Goal: Find specific page/section: Find specific page/section

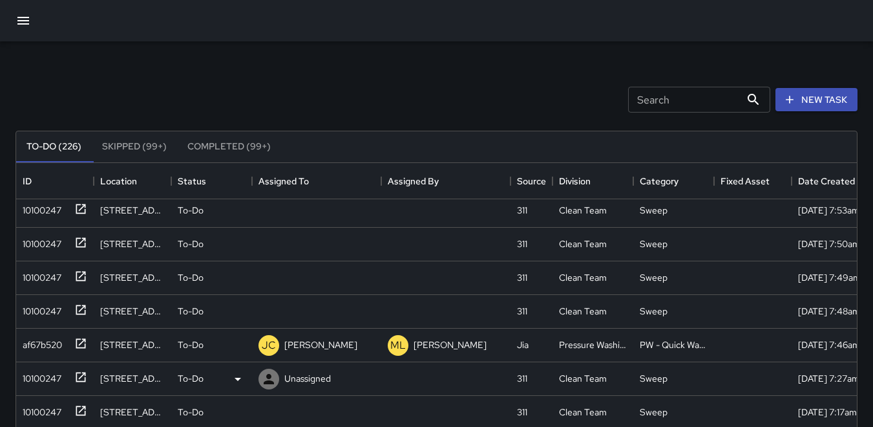
scroll to position [1044, 0]
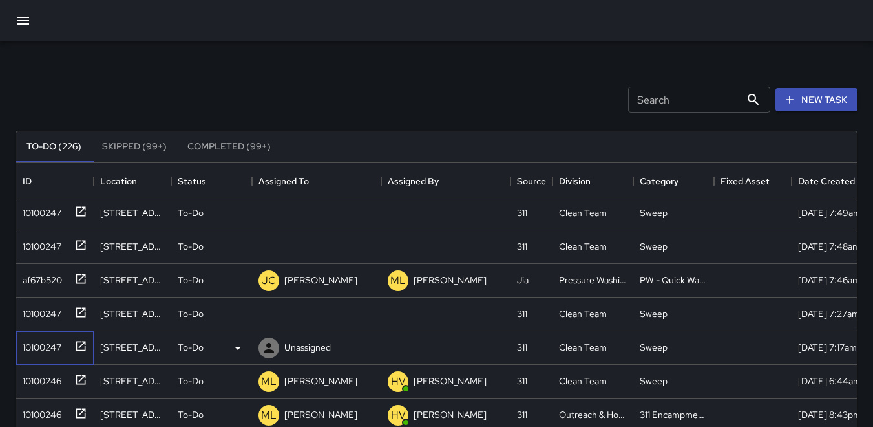
drag, startPoint x: 41, startPoint y: 344, endPoint x: 43, endPoint y: 350, distance: 6.6
click at [41, 344] on div "10100247" at bounding box center [39, 344] width 44 height 18
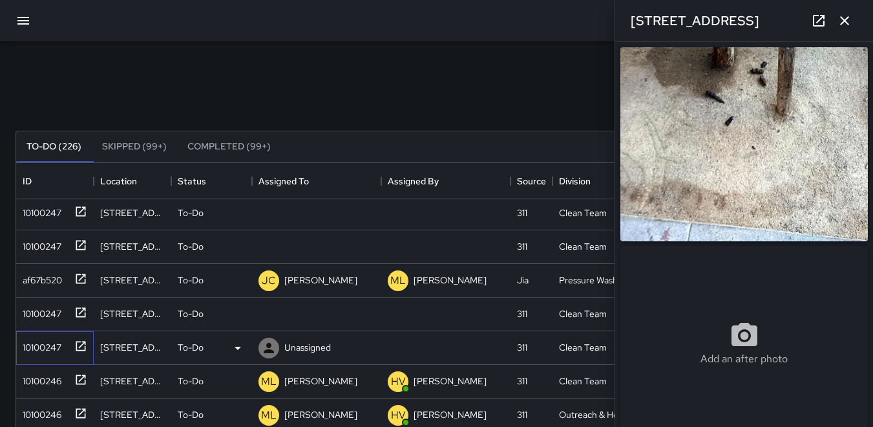
type input "**********"
click at [668, 177] on img at bounding box center [744, 144] width 248 height 194
click at [266, 347] on icon at bounding box center [269, 348] width 16 height 16
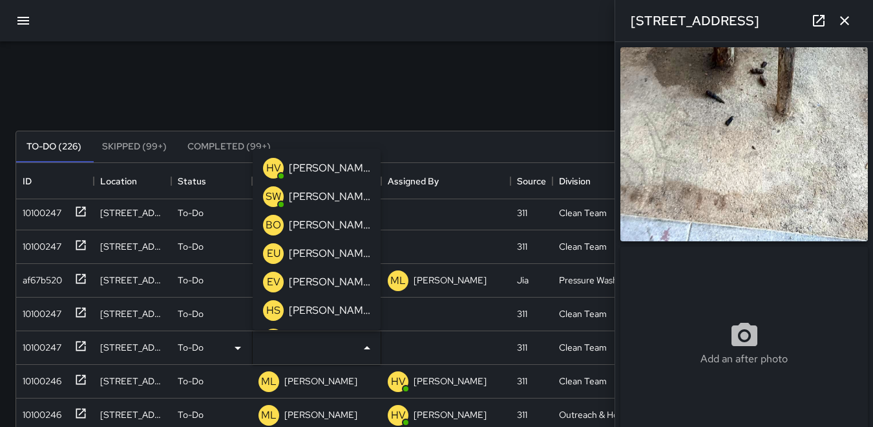
scroll to position [65, 0]
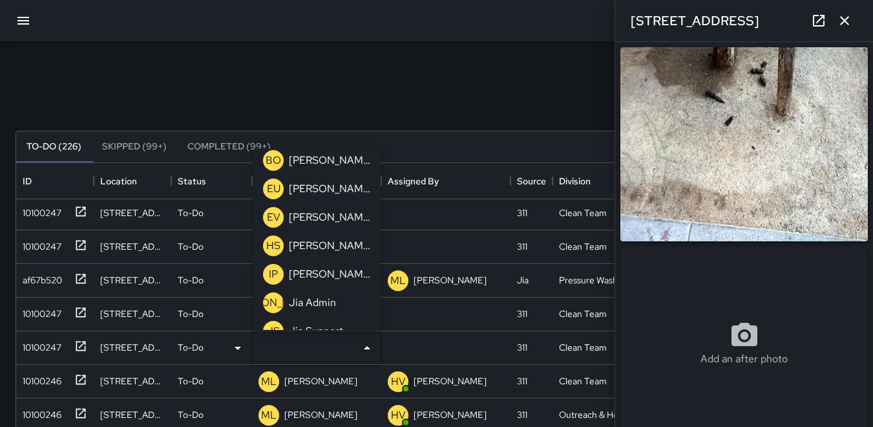
click at [277, 271] on p "IP" at bounding box center [273, 274] width 9 height 16
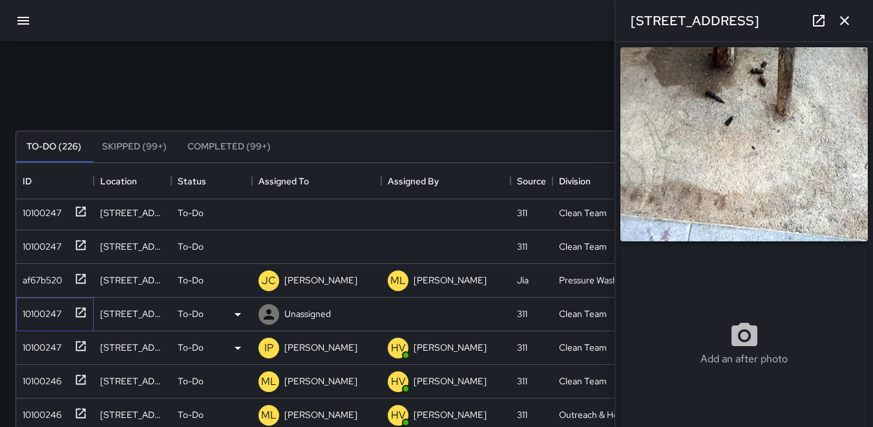
click at [52, 310] on div "10100247" at bounding box center [39, 311] width 44 height 18
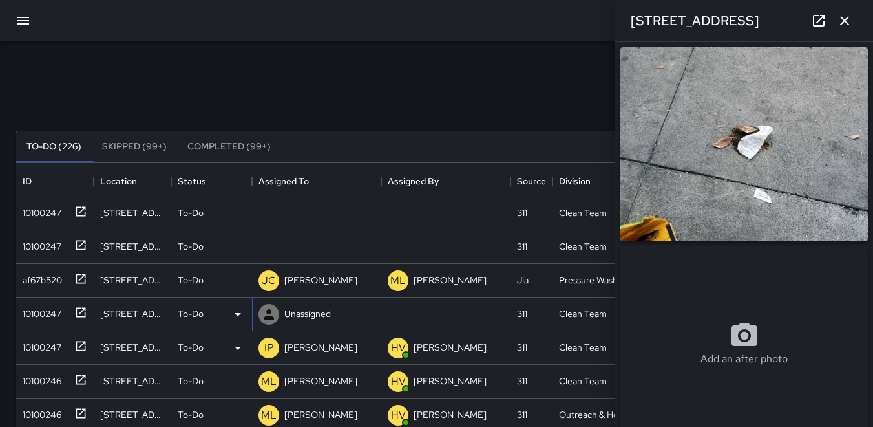
click at [269, 315] on icon at bounding box center [269, 314] width 16 height 16
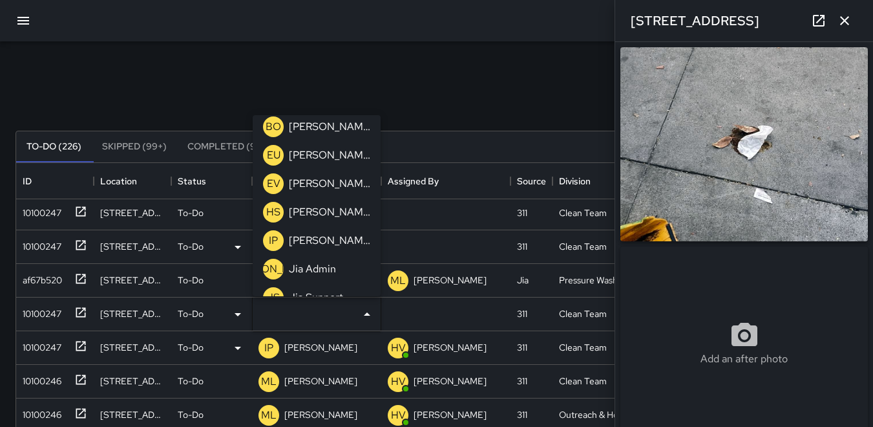
drag, startPoint x: 270, startPoint y: 235, endPoint x: 271, endPoint y: 241, distance: 6.5
click at [271, 239] on p "IP" at bounding box center [273, 241] width 9 height 16
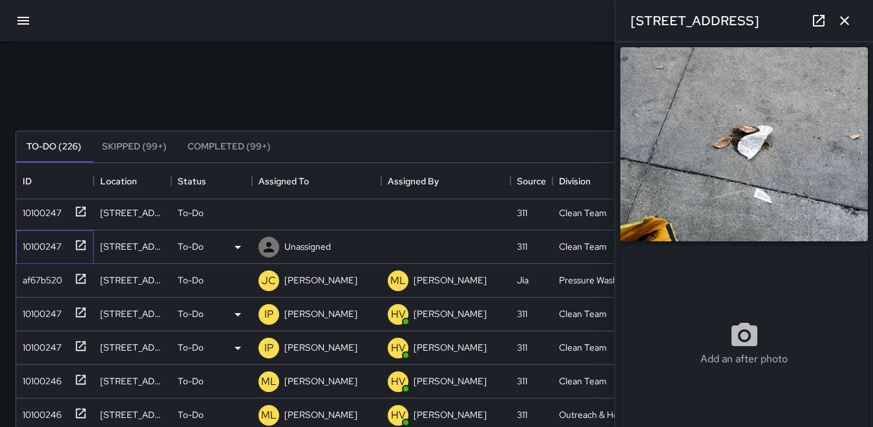
click at [42, 251] on div "10100247" at bounding box center [39, 244] width 44 height 18
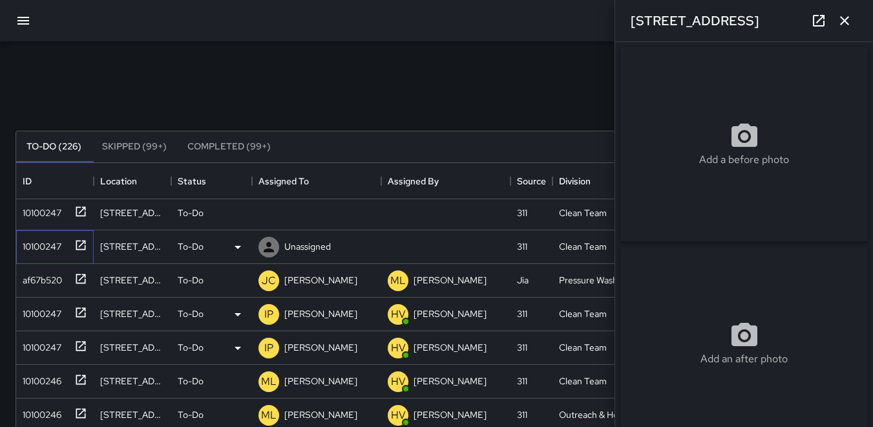
type input "**********"
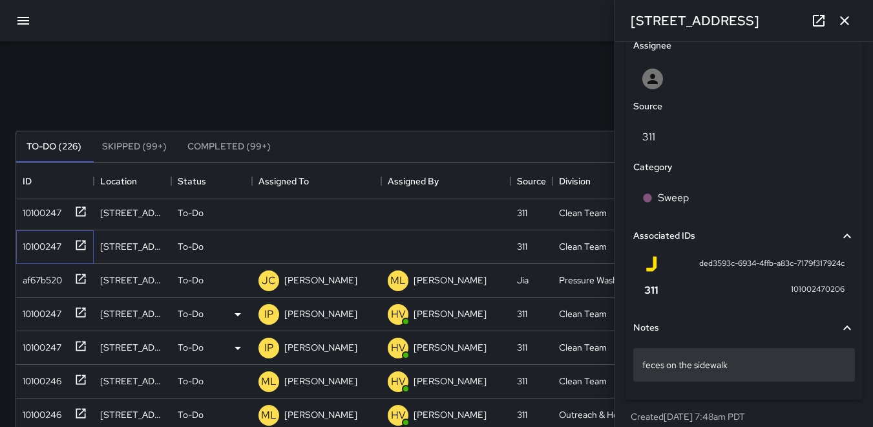
scroll to position [694, 0]
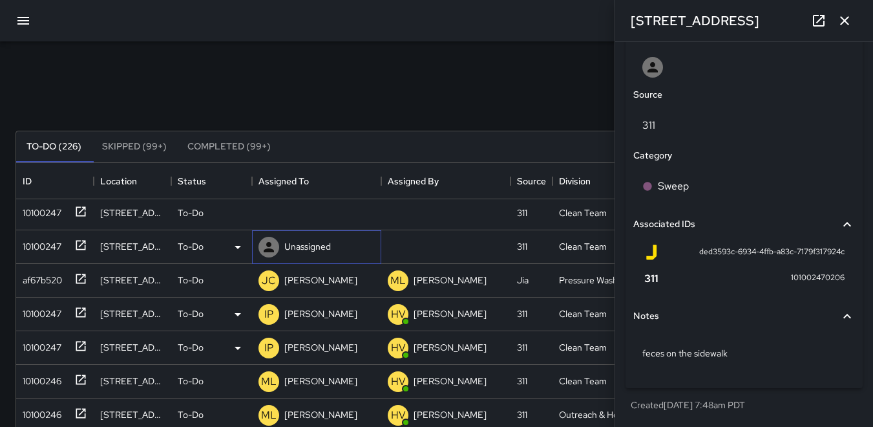
click at [271, 245] on icon at bounding box center [269, 247] width 10 height 10
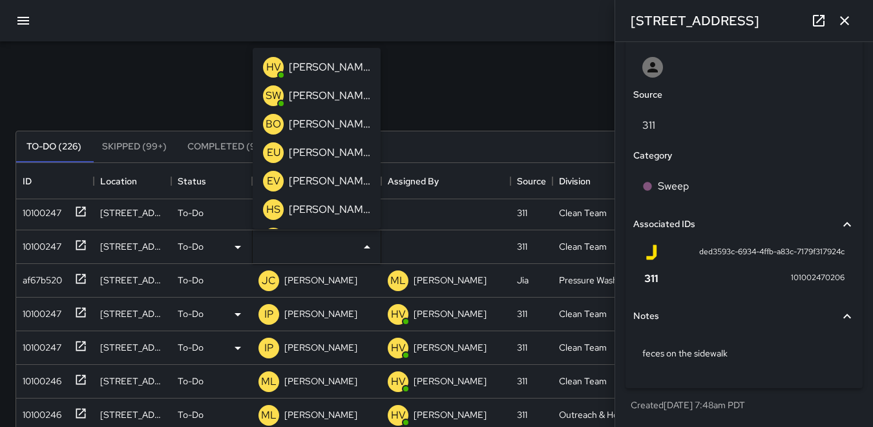
click at [275, 146] on p "EU" at bounding box center [274, 153] width 14 height 16
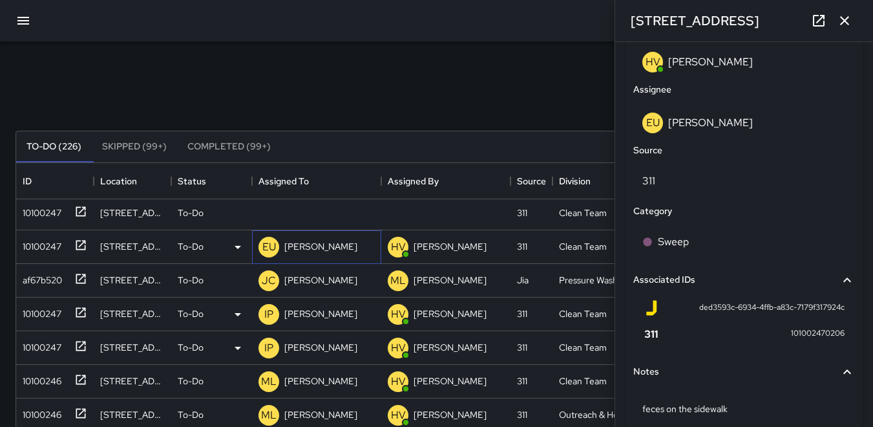
scroll to position [755, 0]
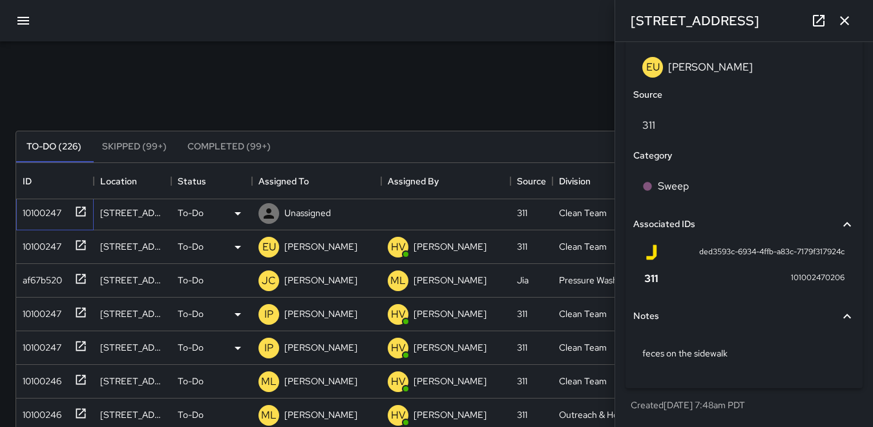
click at [48, 216] on div "10100247" at bounding box center [39, 210] width 44 height 18
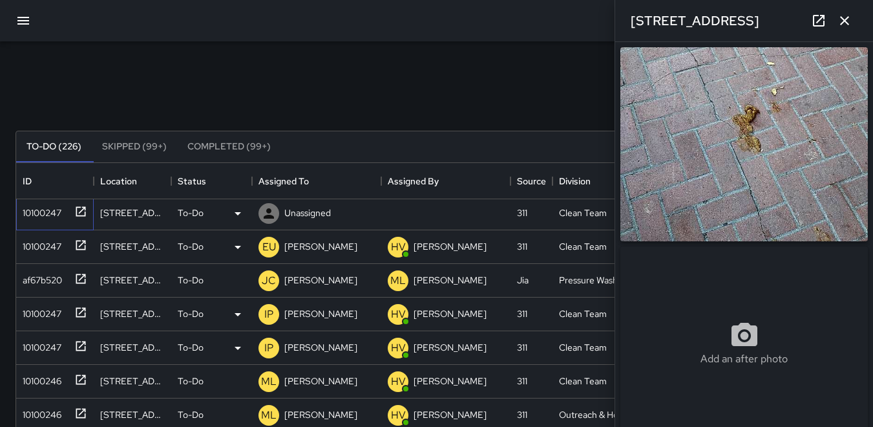
type input "**********"
click at [270, 213] on icon at bounding box center [269, 214] width 16 height 16
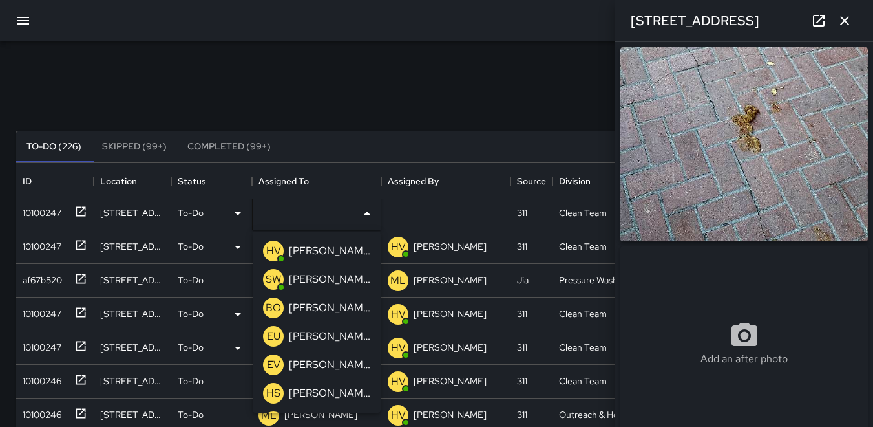
click at [273, 333] on p "EU" at bounding box center [274, 336] width 14 height 16
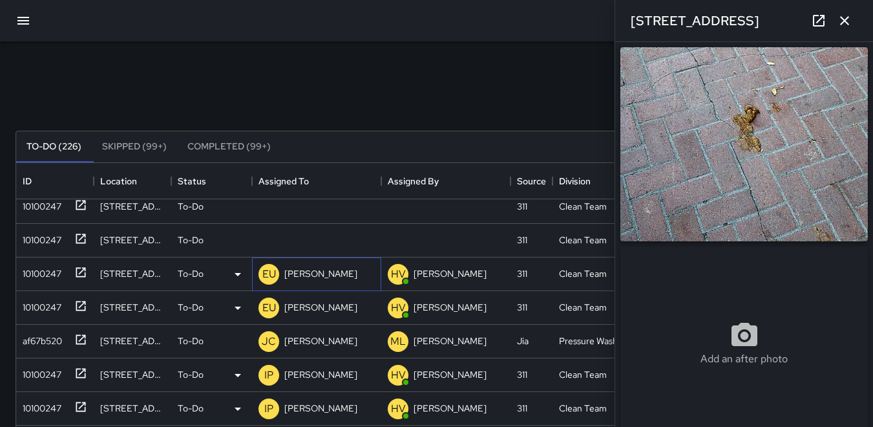
scroll to position [980, 0]
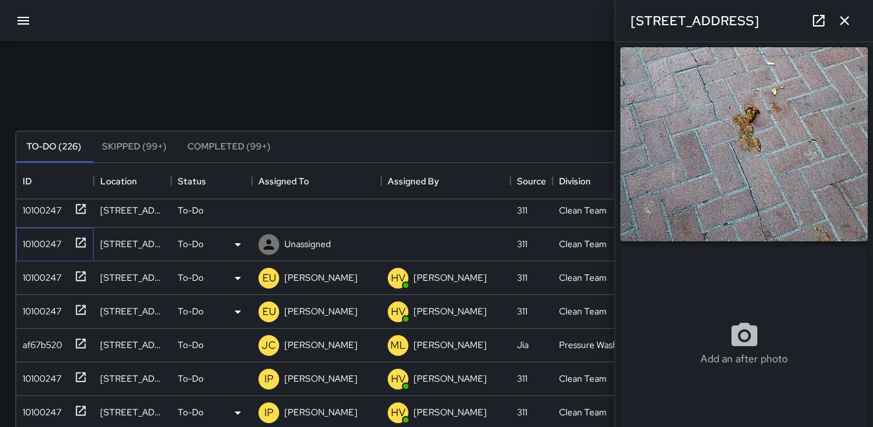
click at [36, 235] on div "10100247" at bounding box center [39, 241] width 44 height 18
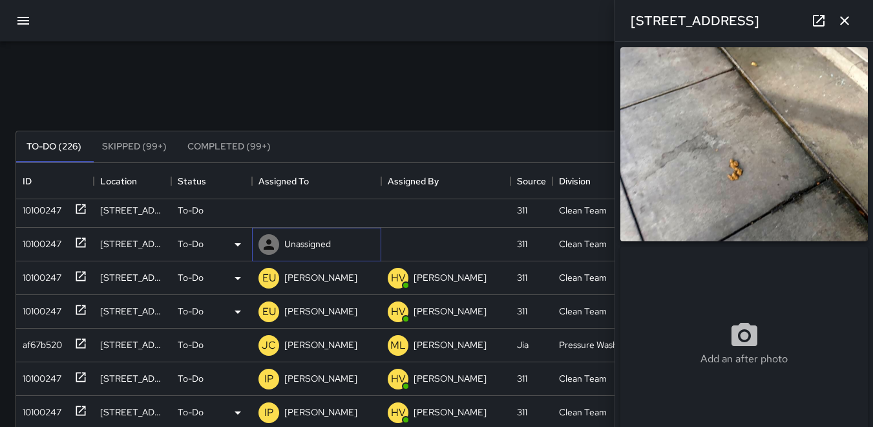
click at [272, 248] on icon at bounding box center [269, 244] width 10 height 10
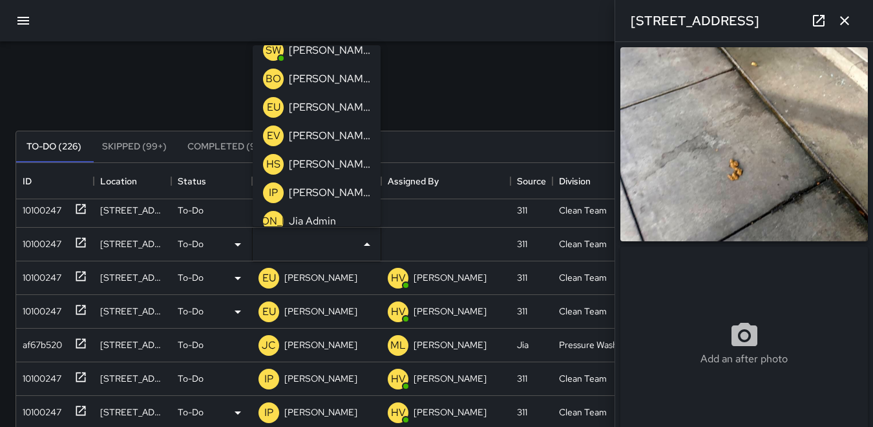
scroll to position [65, 0]
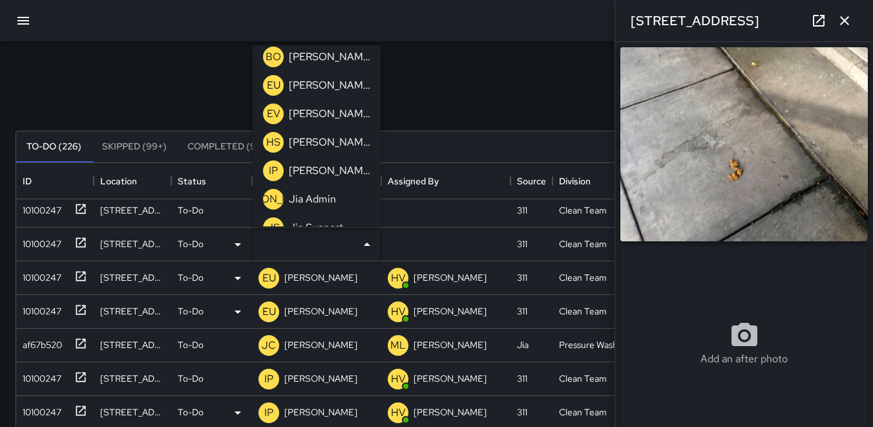
click at [272, 170] on p "IP" at bounding box center [273, 171] width 9 height 16
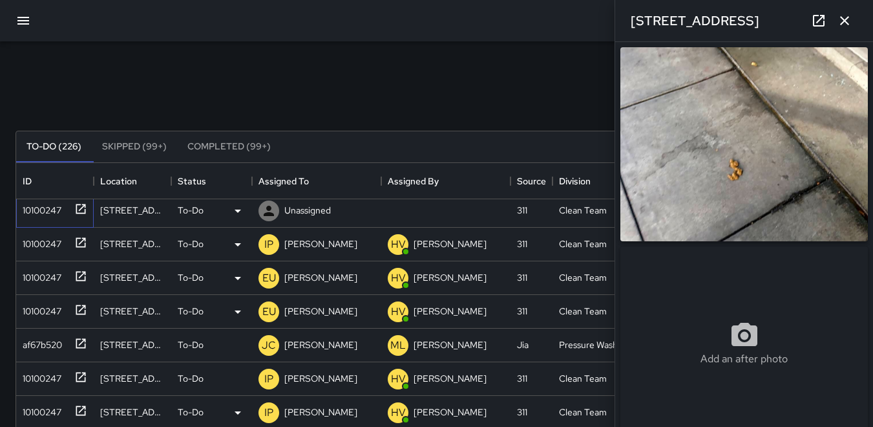
click at [59, 211] on div "10100247" at bounding box center [39, 207] width 44 height 18
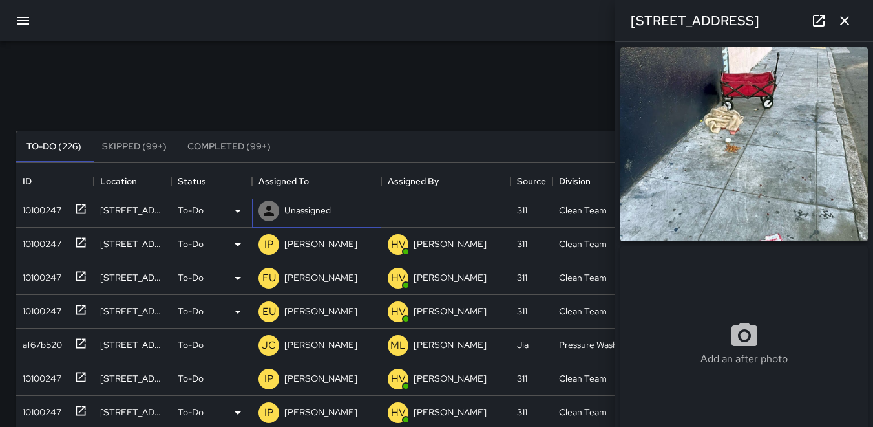
click at [275, 207] on icon at bounding box center [269, 211] width 16 height 16
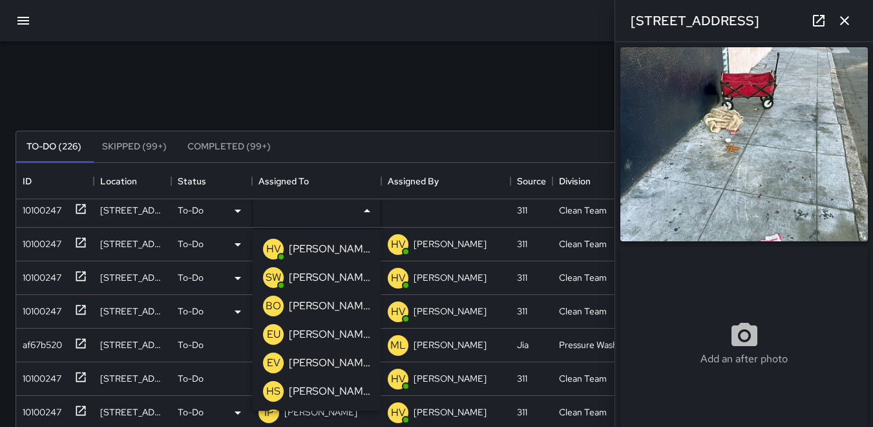
scroll to position [979, 0]
click at [275, 307] on p "BO" at bounding box center [274, 306] width 16 height 16
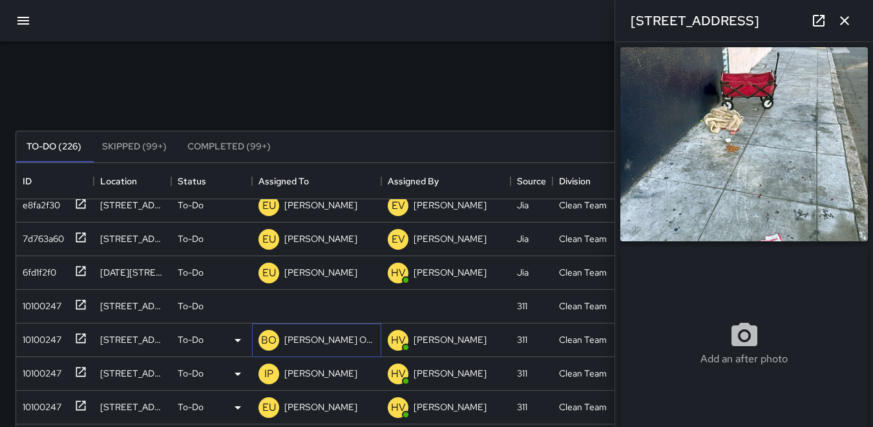
scroll to position [850, 0]
click at [51, 302] on div "10100247" at bounding box center [39, 304] width 44 height 18
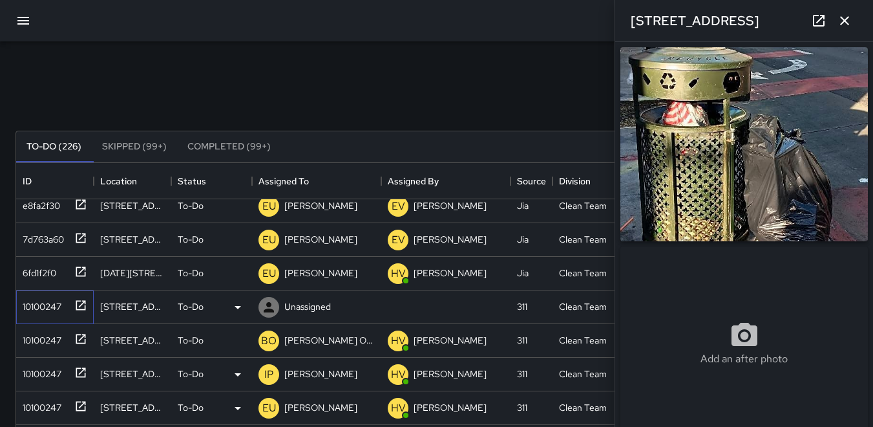
type input "**********"
click at [237, 306] on icon at bounding box center [238, 307] width 6 height 3
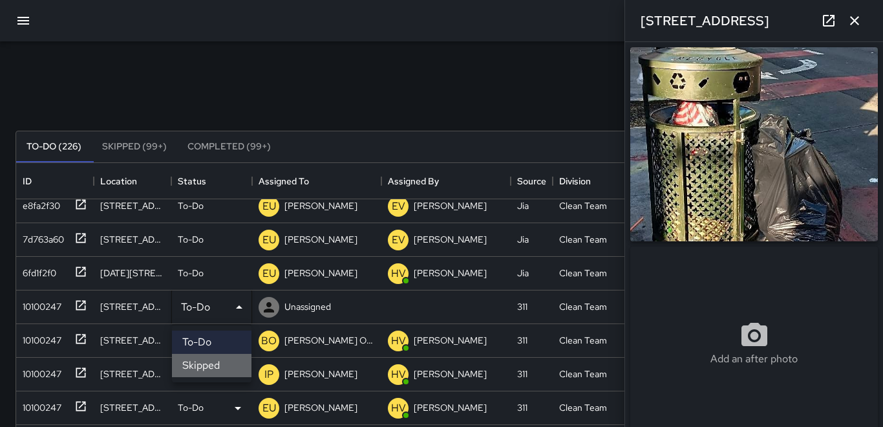
click at [212, 367] on li "Skipped" at bounding box center [211, 365] width 79 height 23
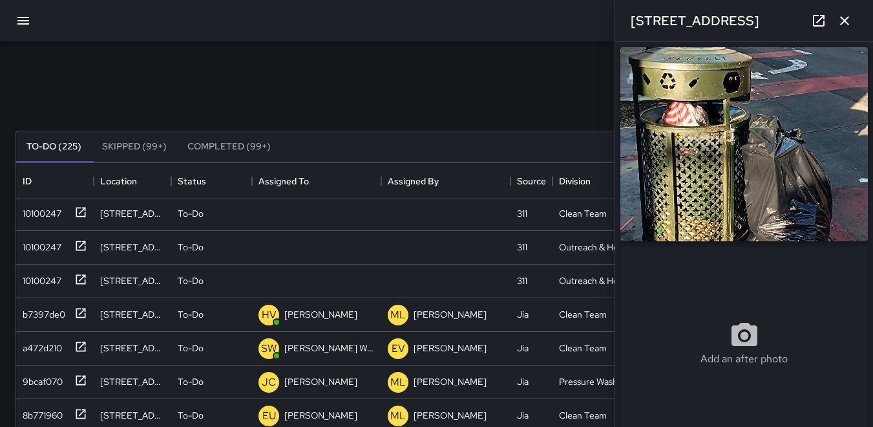
scroll to position [333, 0]
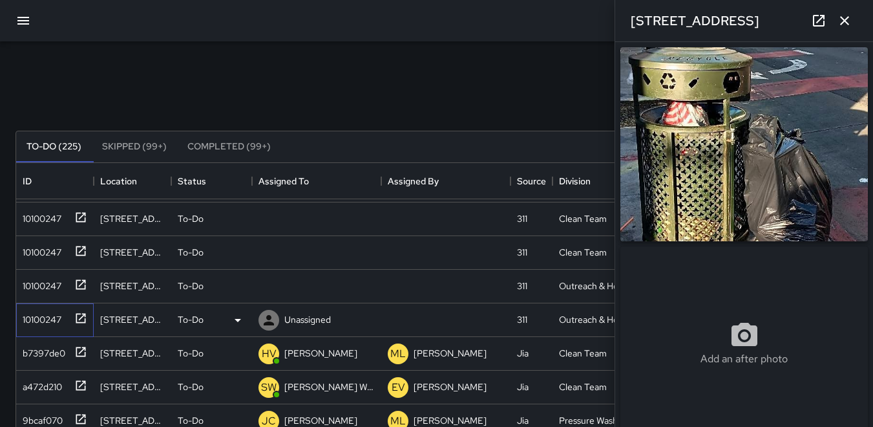
click at [26, 317] on div "10100247" at bounding box center [39, 317] width 44 height 18
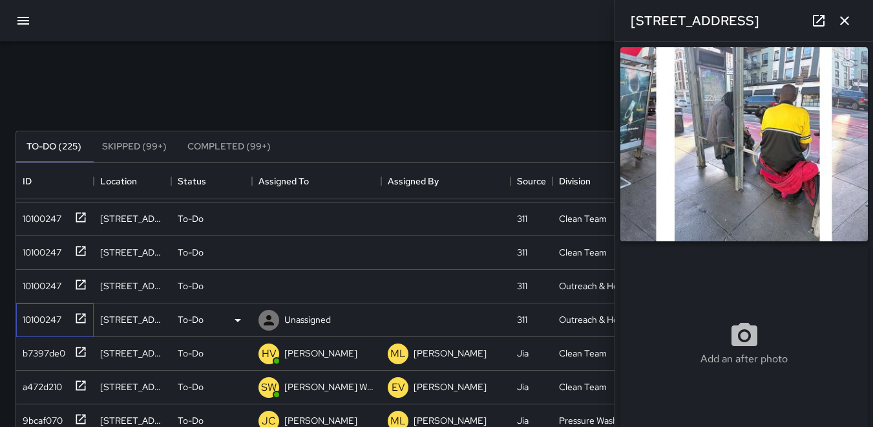
type input "**********"
click at [269, 315] on icon at bounding box center [269, 320] width 10 height 10
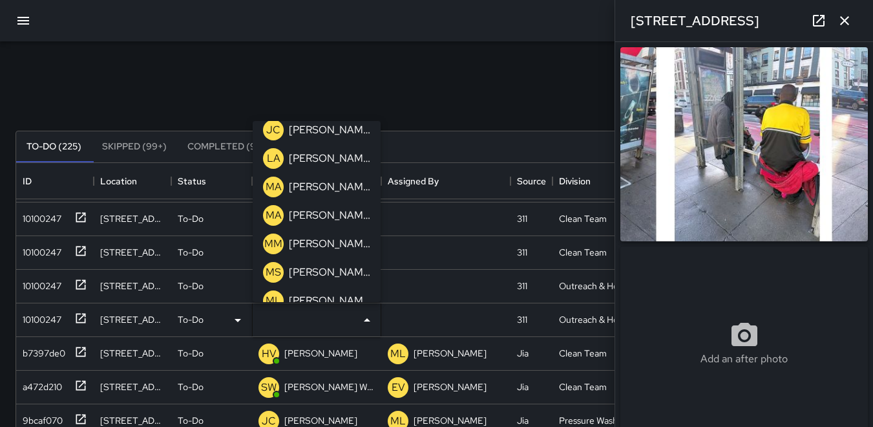
scroll to position [388, 0]
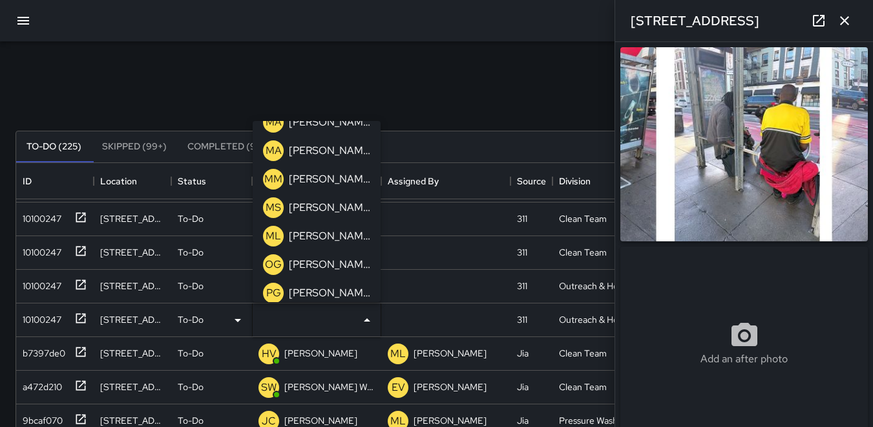
click at [273, 233] on p "ML" at bounding box center [274, 236] width 16 height 16
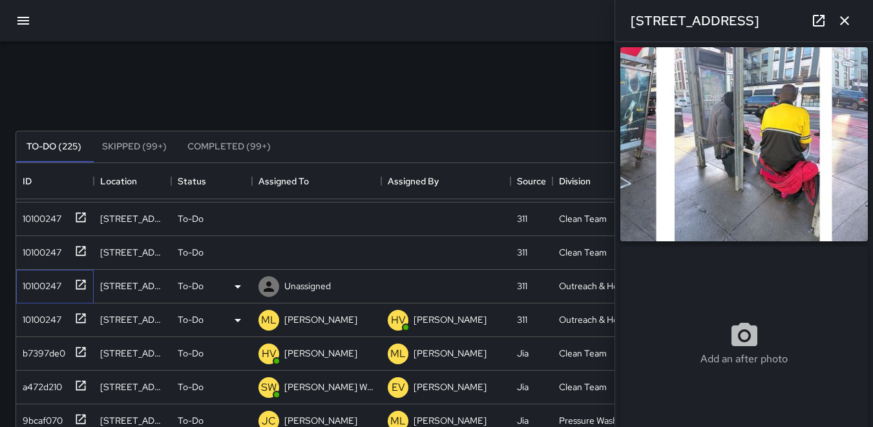
click at [46, 280] on div "10100247" at bounding box center [39, 283] width 44 height 18
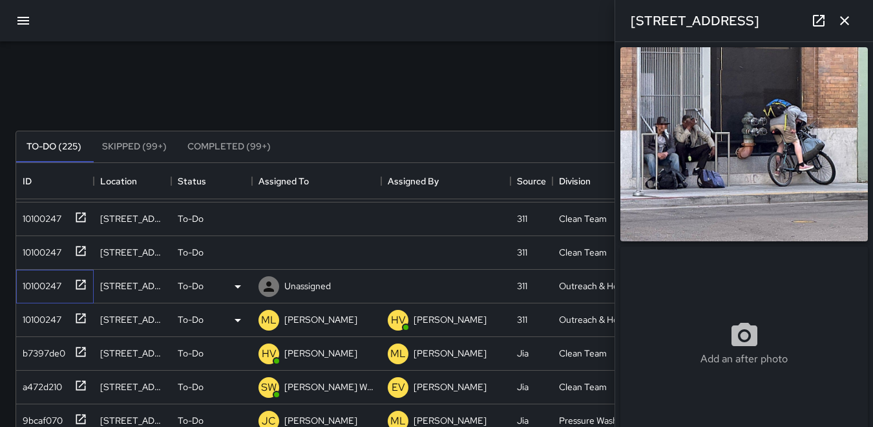
type input "**********"
click at [266, 283] on icon at bounding box center [269, 287] width 16 height 16
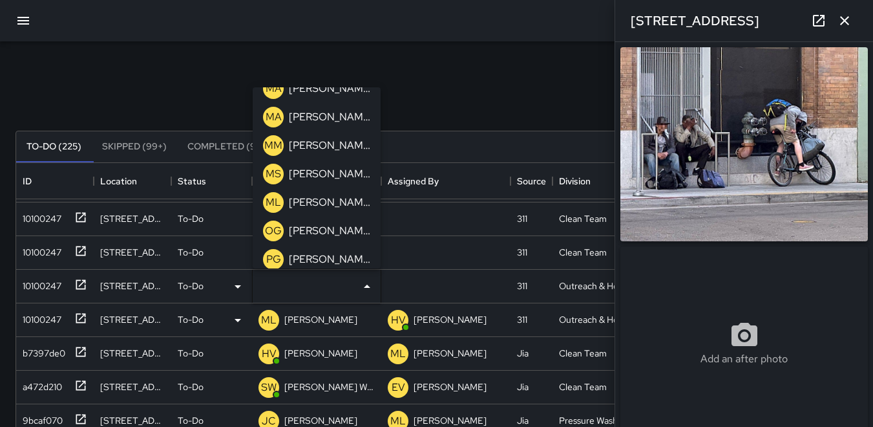
click at [273, 194] on div "ML" at bounding box center [273, 202] width 21 height 21
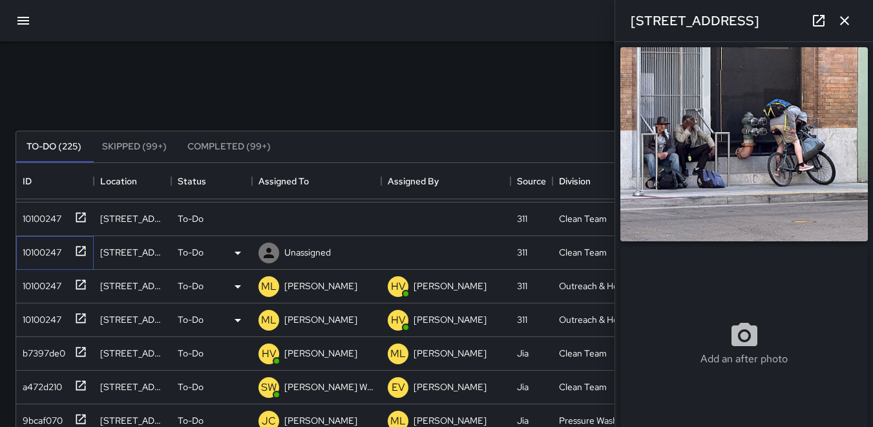
click at [26, 246] on div "10100247" at bounding box center [39, 249] width 44 height 18
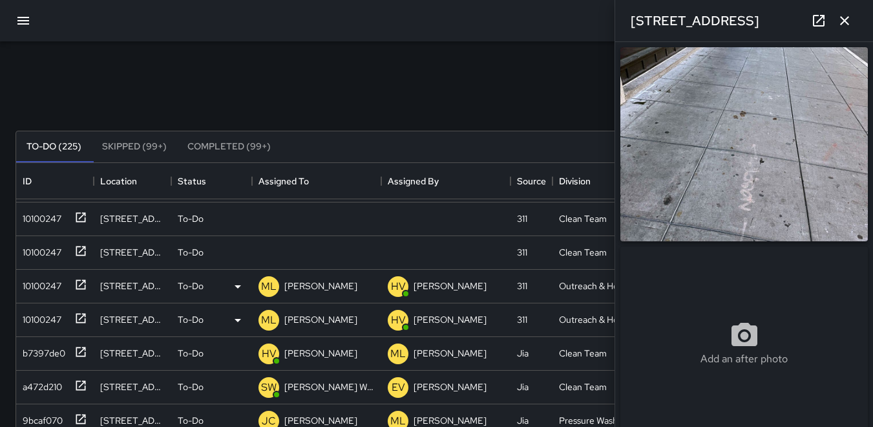
click at [748, 193] on img at bounding box center [744, 144] width 248 height 194
click at [47, 253] on div "10100247" at bounding box center [39, 249] width 44 height 18
click at [273, 256] on icon at bounding box center [269, 253] width 10 height 10
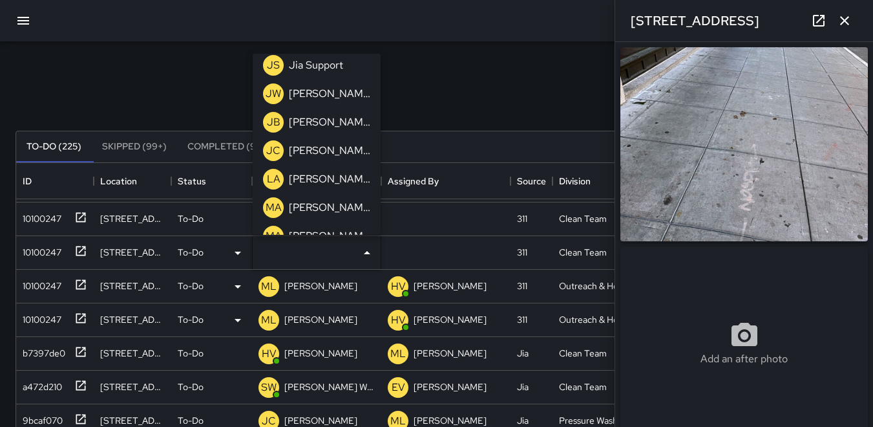
scroll to position [259, 0]
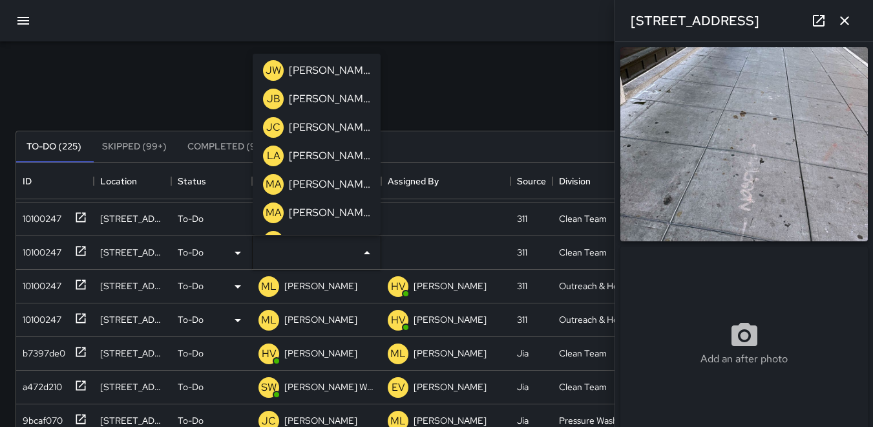
click at [274, 184] on p "MA" at bounding box center [274, 184] width 16 height 16
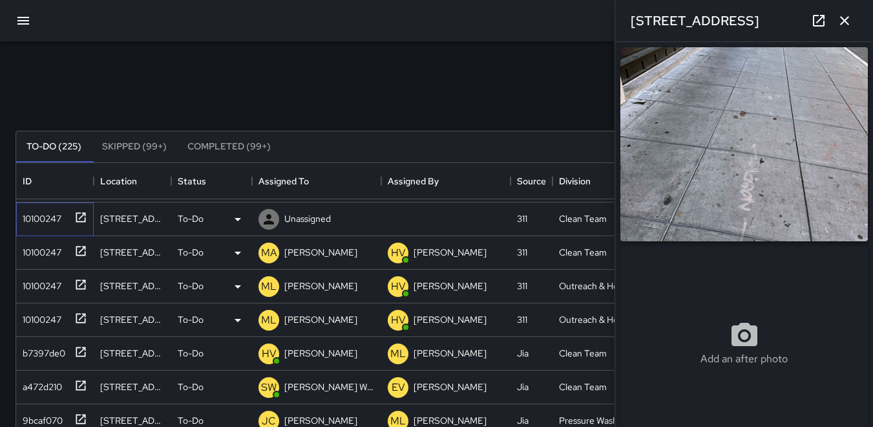
click at [42, 214] on div "10100247" at bounding box center [39, 216] width 44 height 18
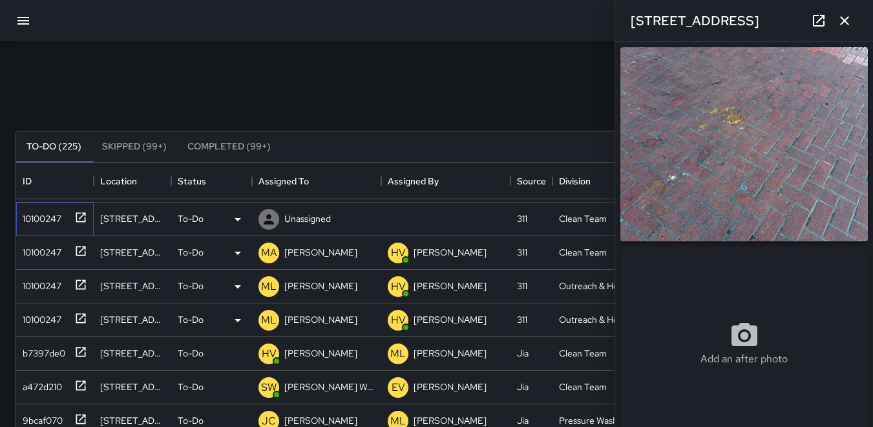
type input "**********"
click at [269, 216] on icon at bounding box center [269, 219] width 10 height 10
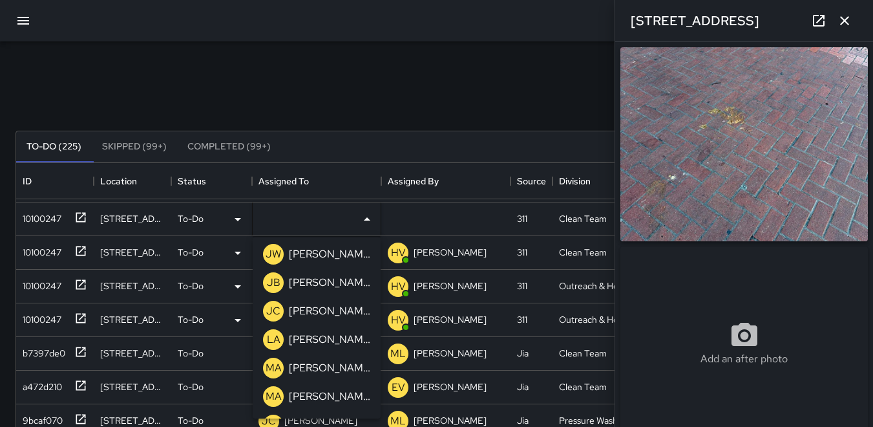
scroll to position [323, 0]
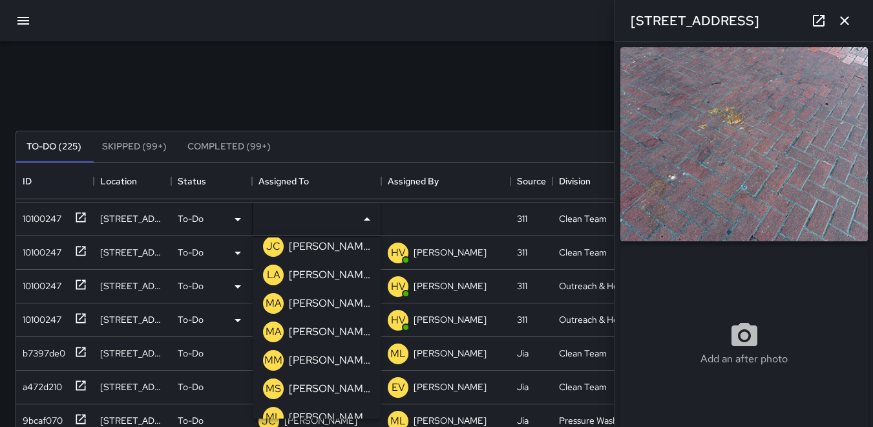
click at [277, 304] on p "MA" at bounding box center [274, 303] width 16 height 16
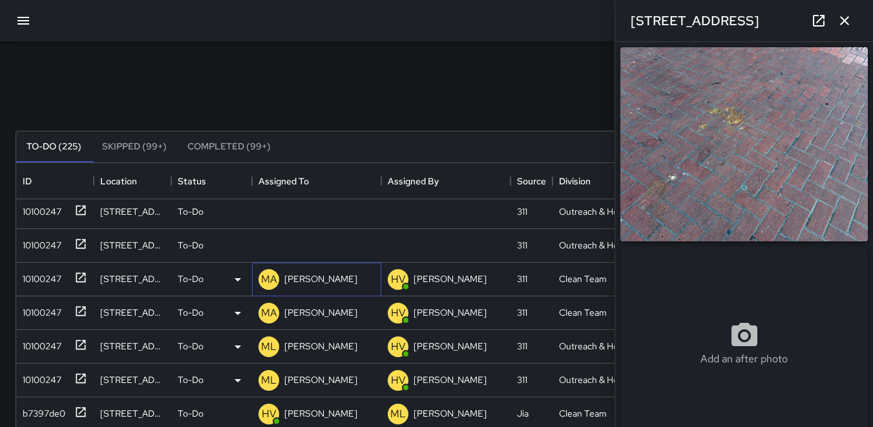
scroll to position [204, 0]
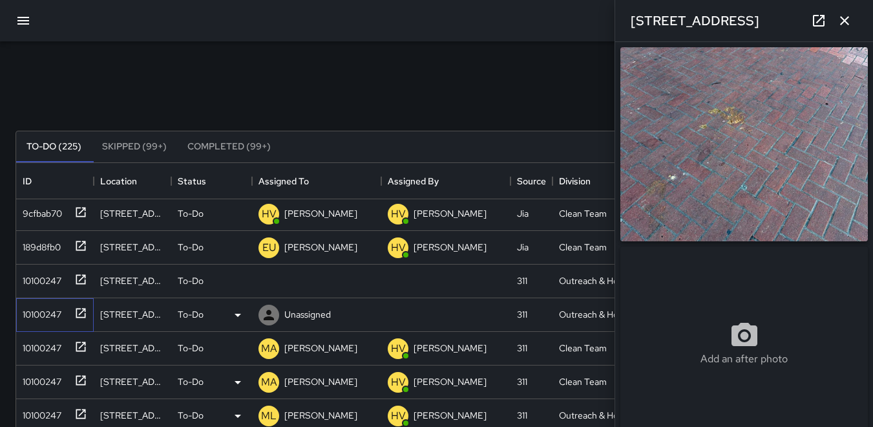
click at [56, 306] on div "10100247" at bounding box center [39, 311] width 44 height 18
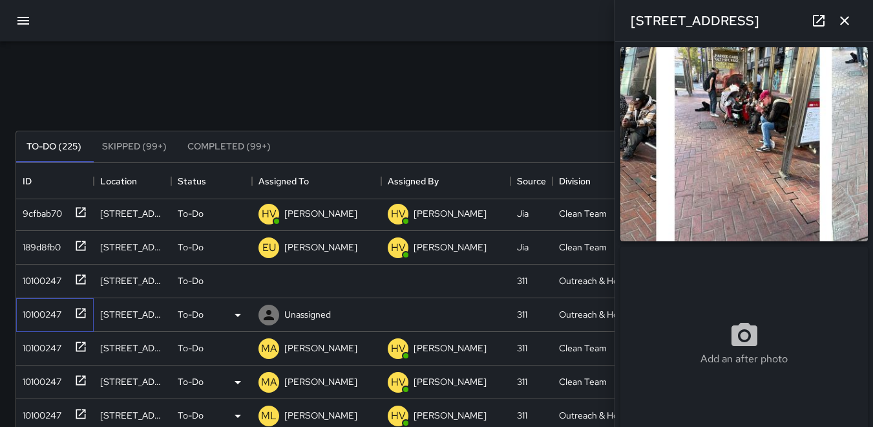
type input "**********"
click at [269, 280] on icon at bounding box center [269, 281] width 10 height 10
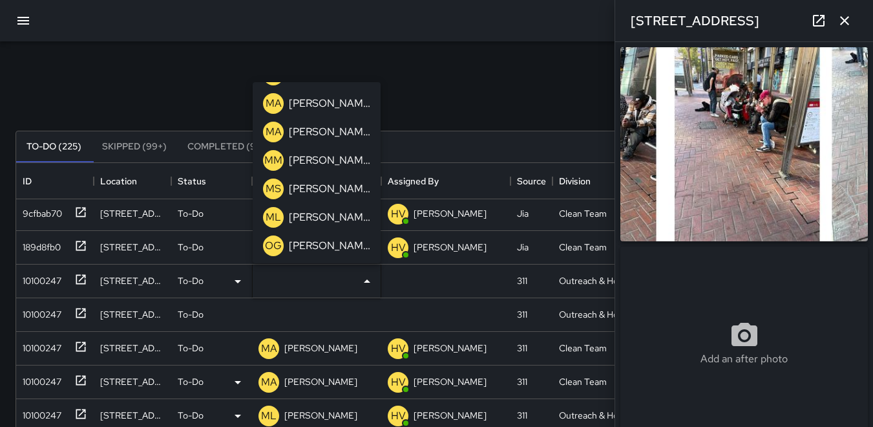
scroll to position [388, 0]
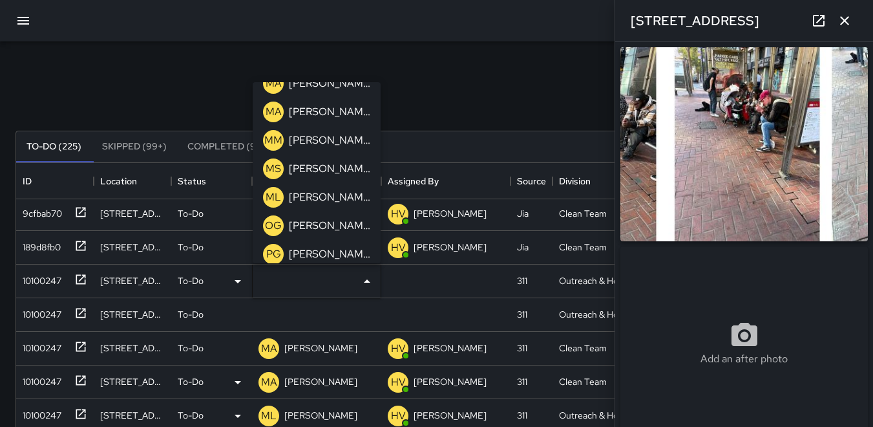
click at [271, 195] on p "ML" at bounding box center [274, 197] width 16 height 16
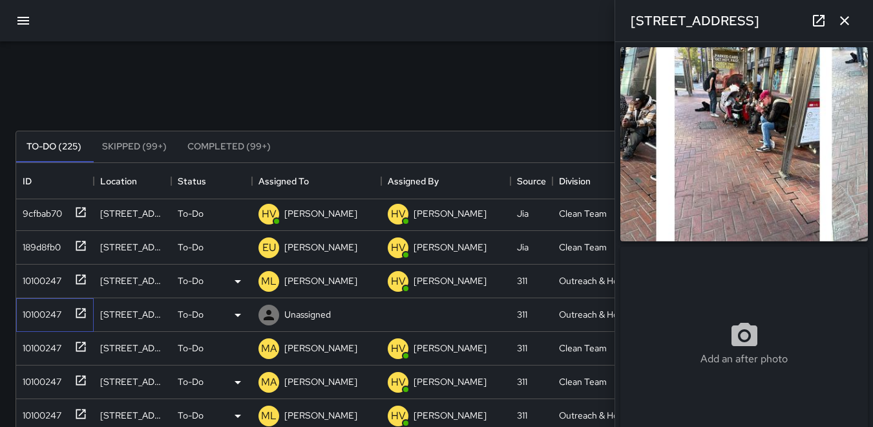
click at [40, 303] on div "10100247" at bounding box center [39, 311] width 44 height 18
click at [37, 273] on div "10100247" at bounding box center [39, 278] width 44 height 18
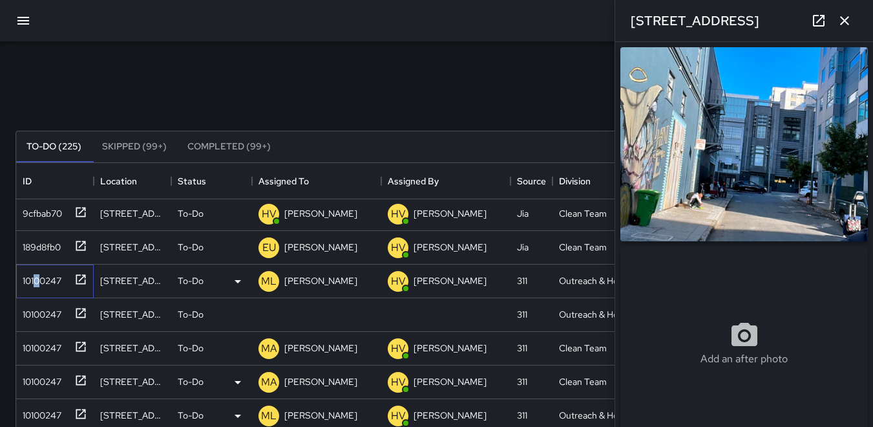
type input "**********"
click at [60, 314] on div "10100247" at bounding box center [39, 311] width 44 height 18
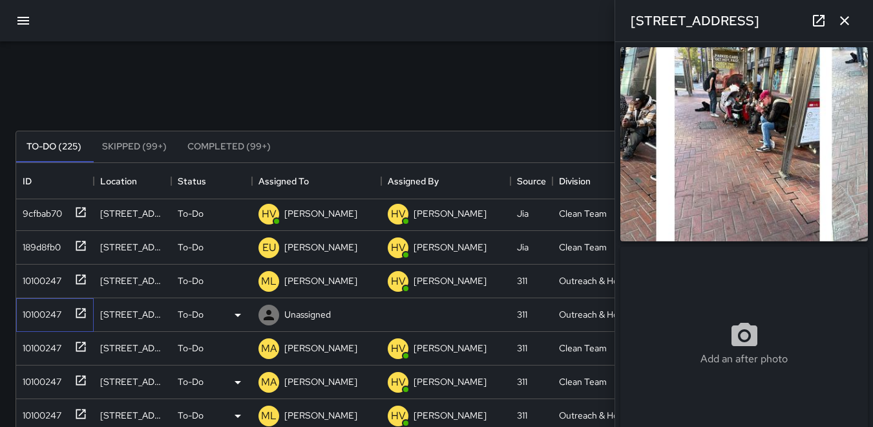
type input "**********"
click at [264, 314] on icon at bounding box center [269, 315] width 16 height 16
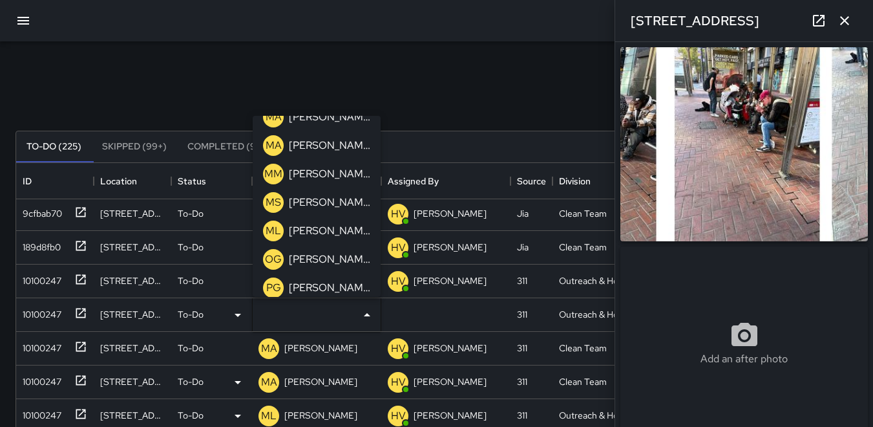
click at [271, 231] on p "ML" at bounding box center [274, 231] width 16 height 16
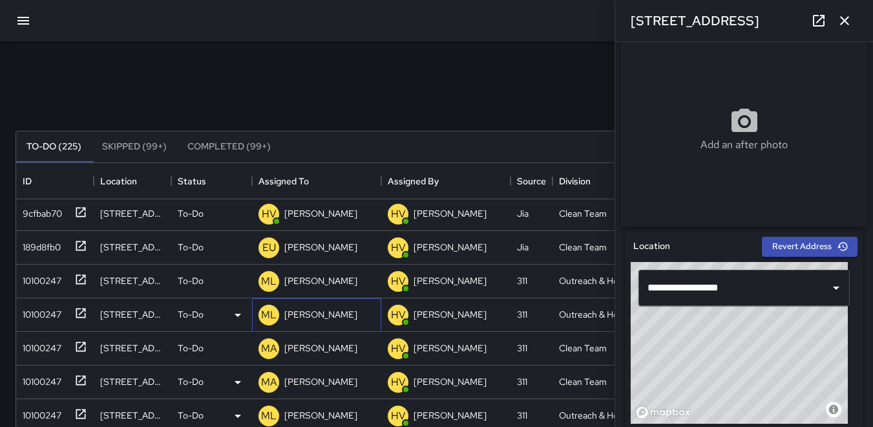
scroll to position [259, 0]
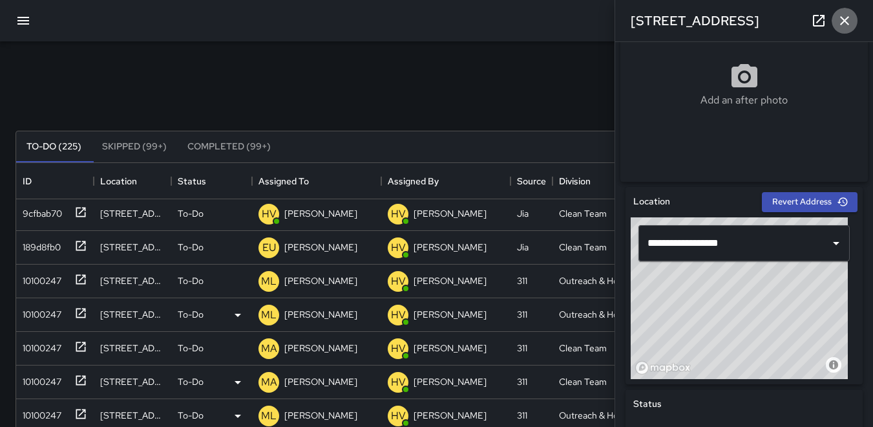
click at [849, 22] on icon "button" at bounding box center [845, 21] width 16 height 16
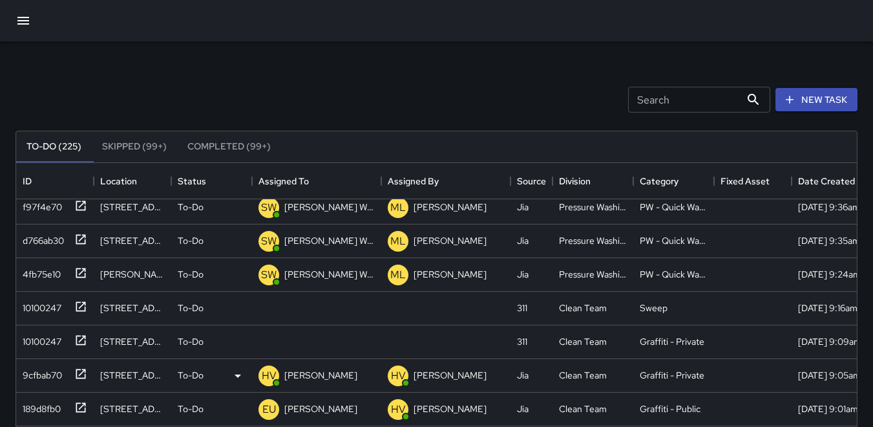
scroll to position [65, 0]
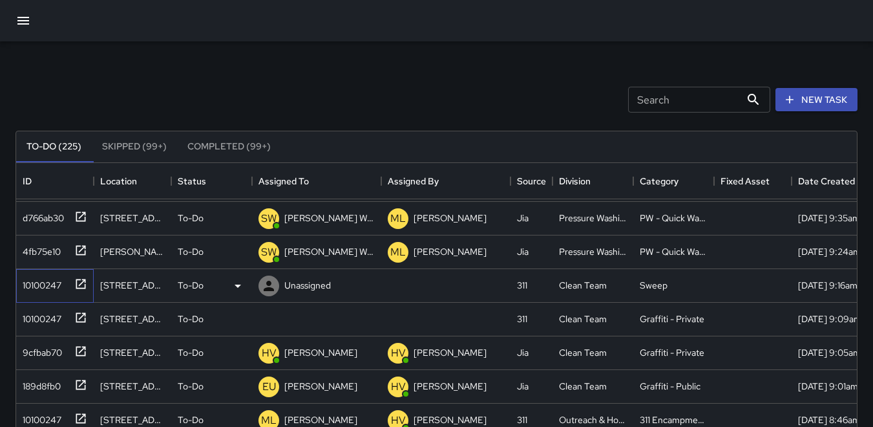
click at [44, 280] on div "10100247" at bounding box center [39, 282] width 44 height 18
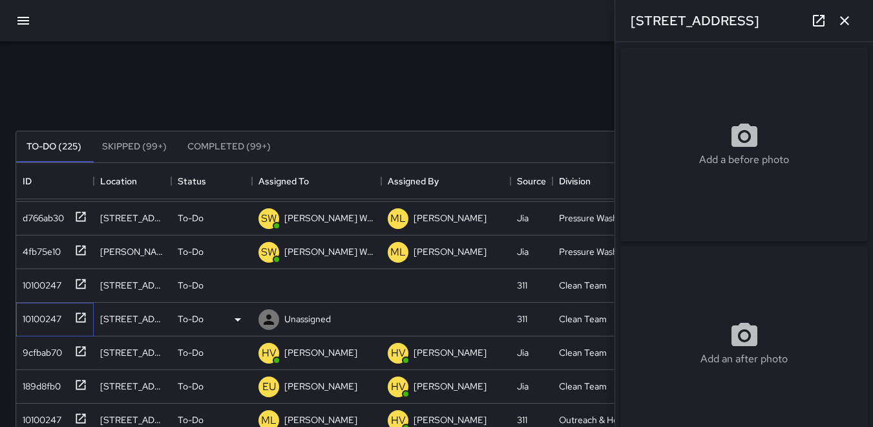
click at [39, 313] on div "10100247" at bounding box center [39, 316] width 44 height 18
type input "**********"
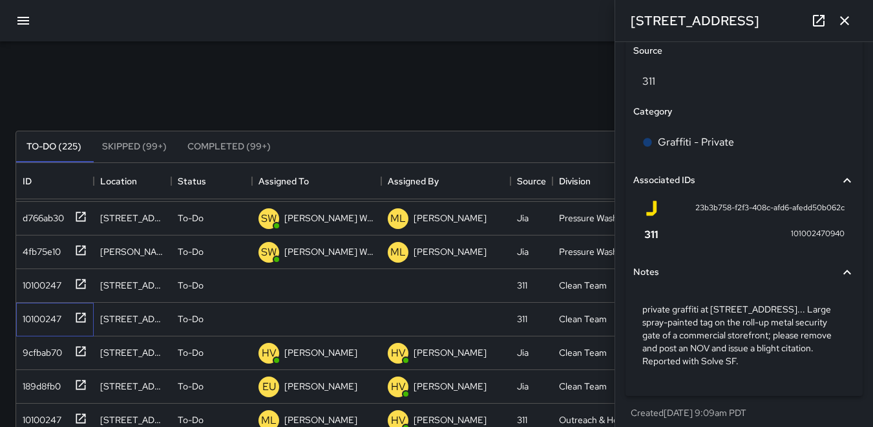
scroll to position [746, 0]
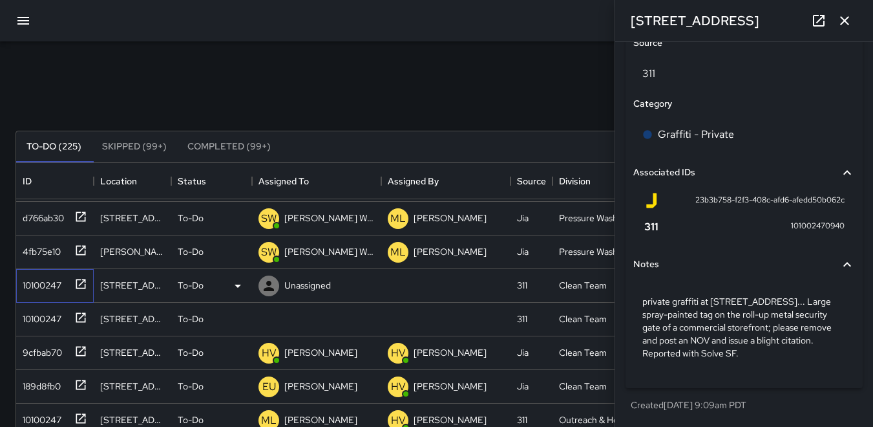
drag, startPoint x: 45, startPoint y: 288, endPoint x: 81, endPoint y: 283, distance: 36.6
click at [45, 288] on div "10100247" at bounding box center [39, 282] width 44 height 18
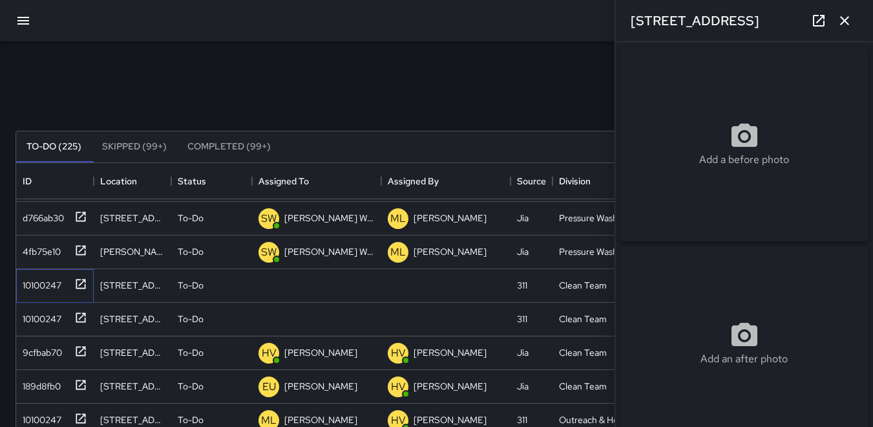
type input "**********"
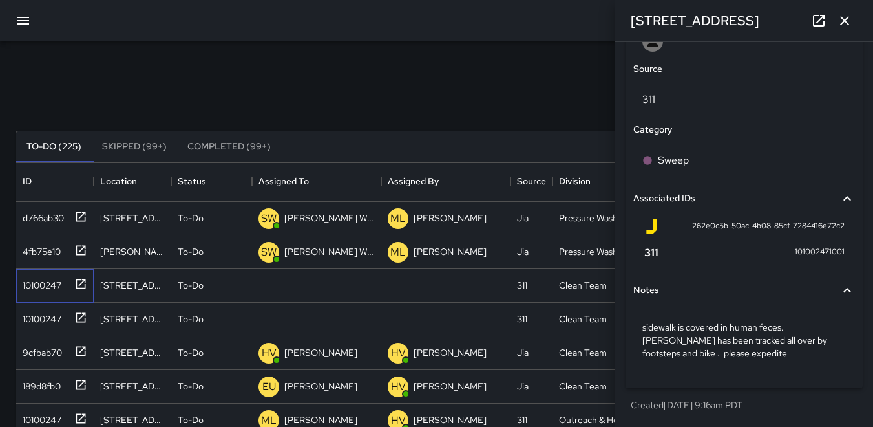
scroll to position [720, 0]
click at [265, 291] on icon at bounding box center [269, 286] width 16 height 16
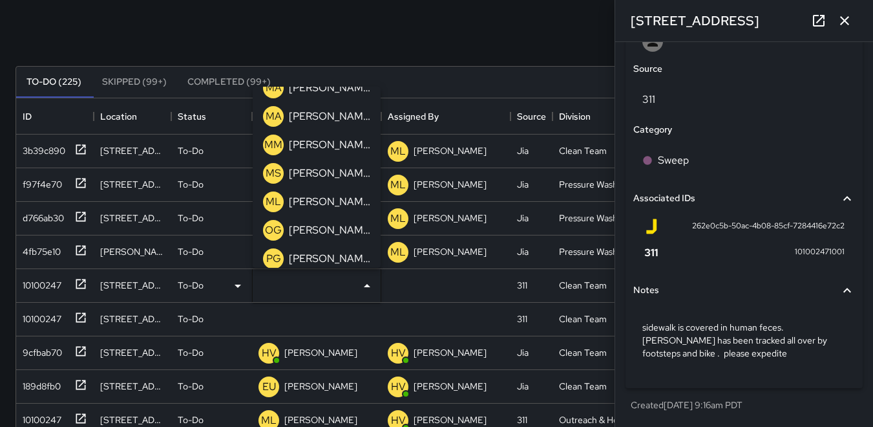
scroll to position [383, 0]
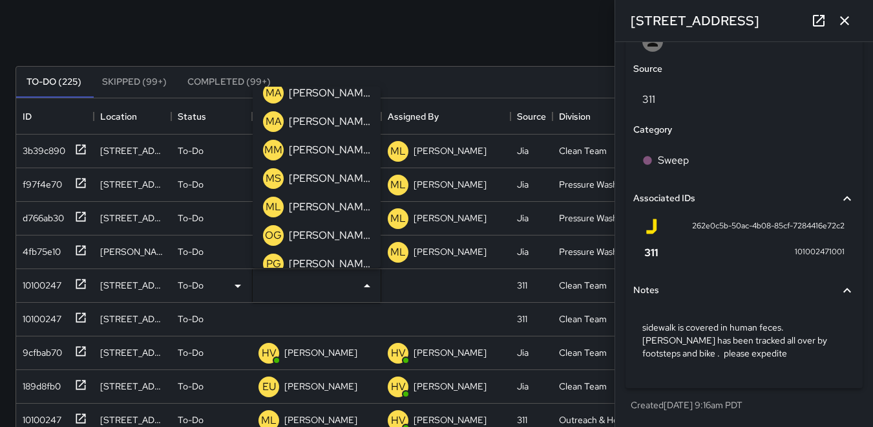
click at [277, 147] on p "MM" at bounding box center [273, 150] width 18 height 16
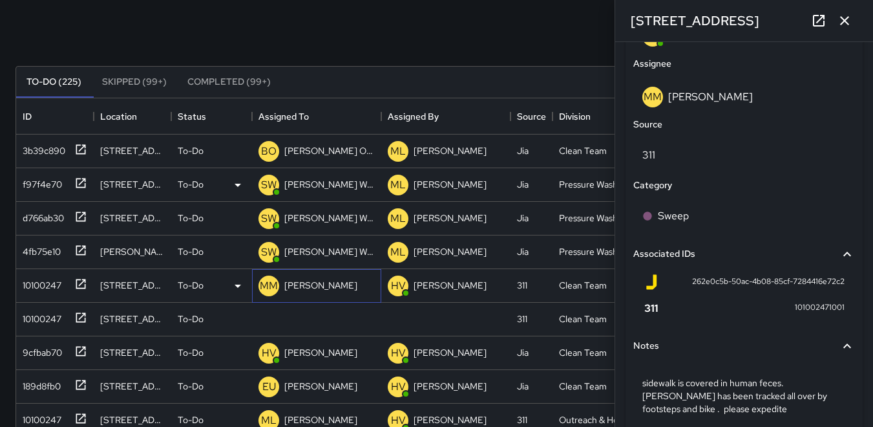
scroll to position [781, 0]
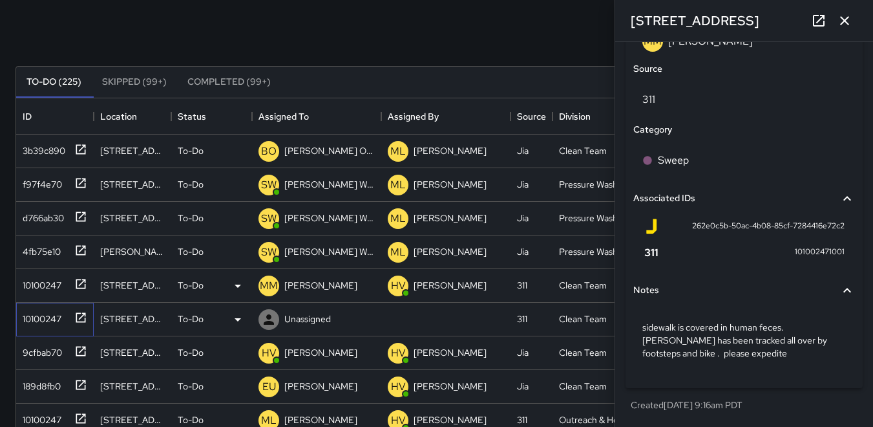
click at [50, 310] on div "10100247" at bounding box center [39, 316] width 44 height 18
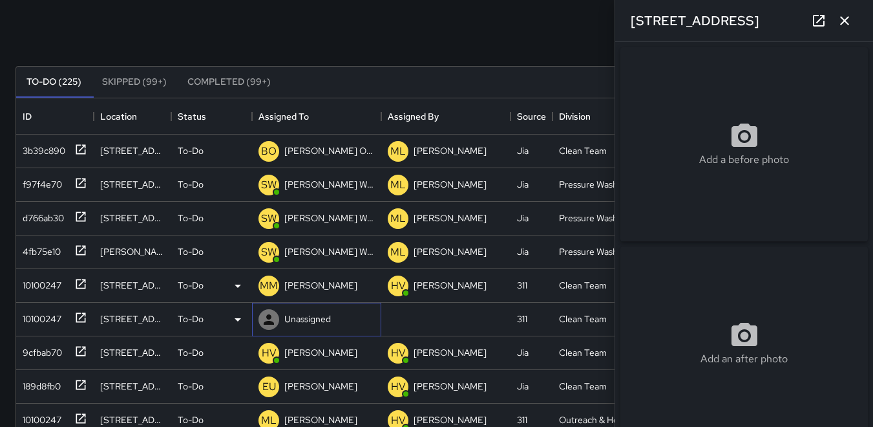
click at [267, 317] on icon at bounding box center [269, 319] width 10 height 10
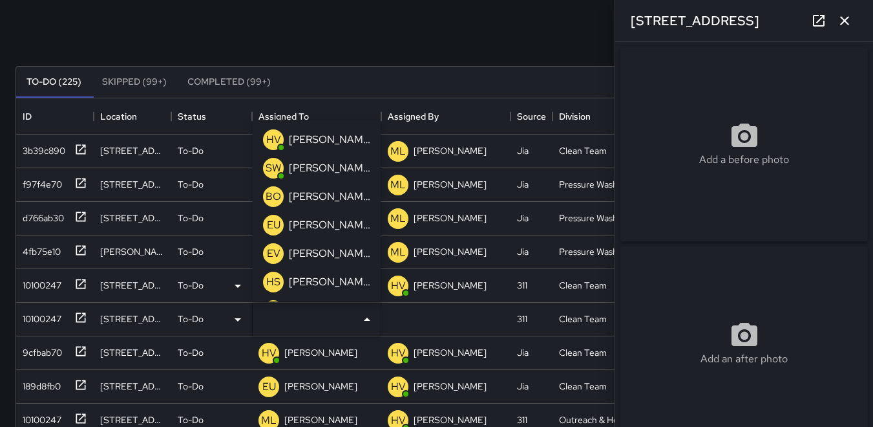
click at [269, 135] on p "HV" at bounding box center [273, 140] width 15 height 16
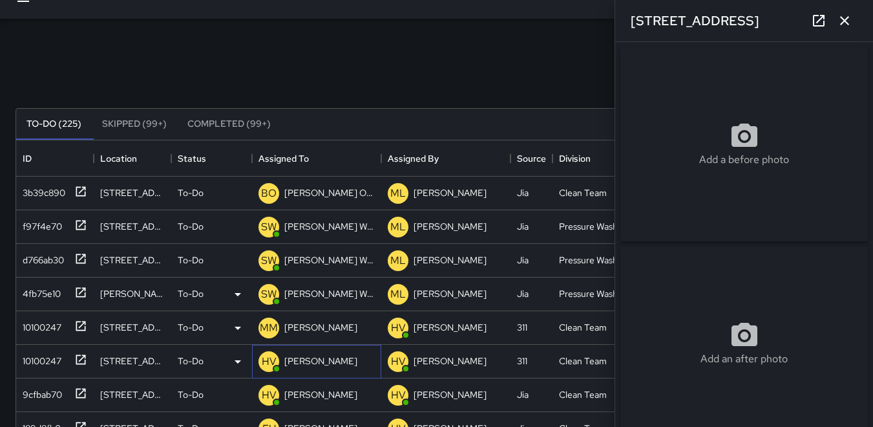
scroll to position [0, 0]
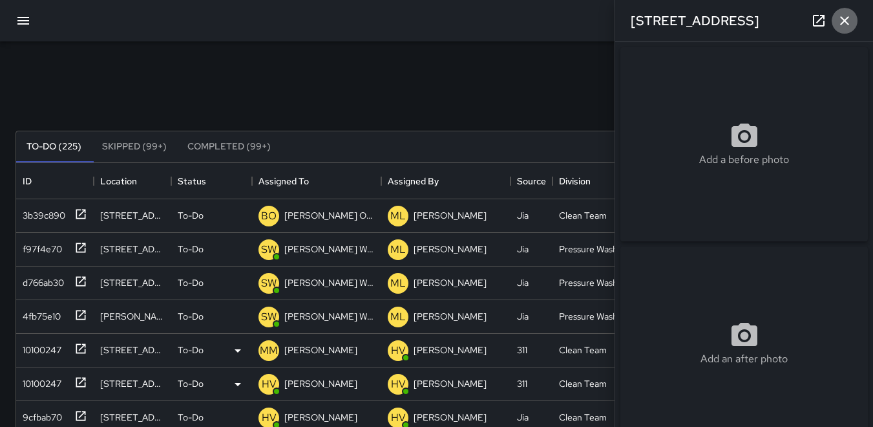
click at [839, 25] on icon "button" at bounding box center [845, 21] width 16 height 16
